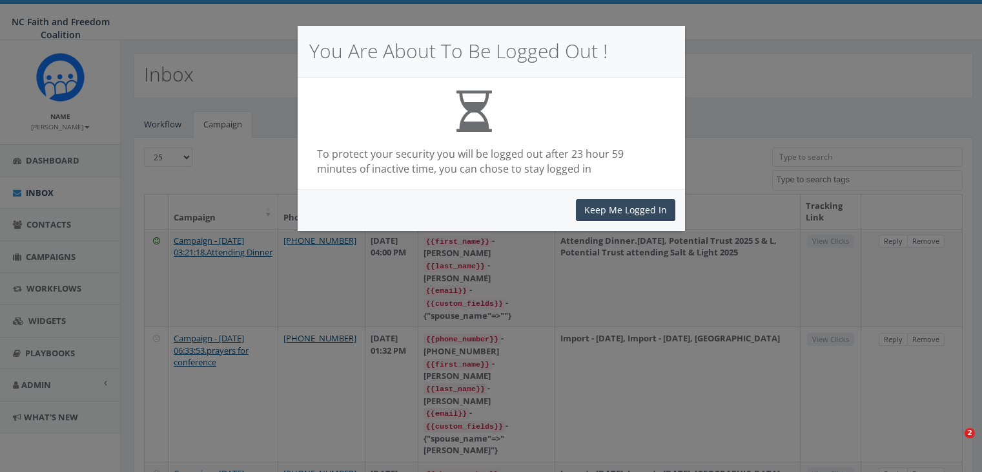
select select
click at [638, 212] on button "Keep Me Logged In" at bounding box center [625, 210] width 99 height 22
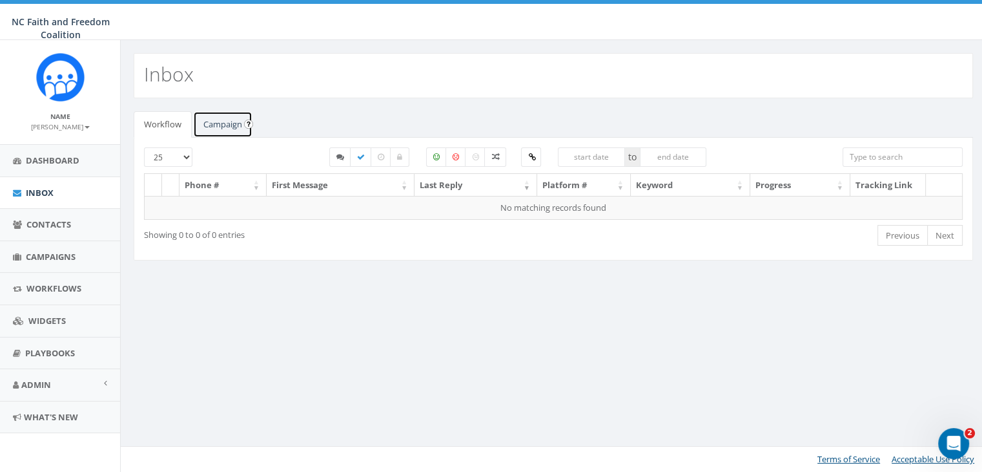
click at [228, 118] on link "Campaign" at bounding box center [222, 124] width 59 height 26
